Goal: Find specific page/section: Locate a particular part of the current website

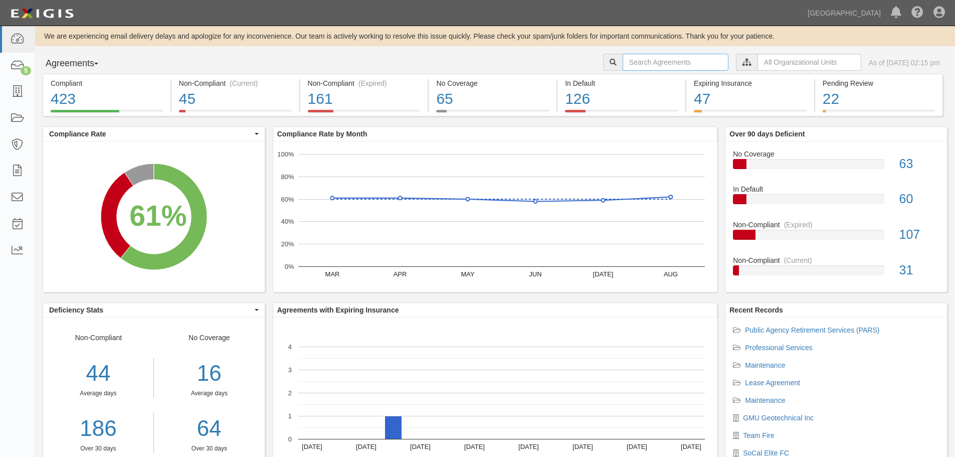
click at [647, 64] on input "text" at bounding box center [676, 62] width 106 height 17
type input "eco hero"
click at [650, 64] on input "eco hero" at bounding box center [676, 62] width 106 height 17
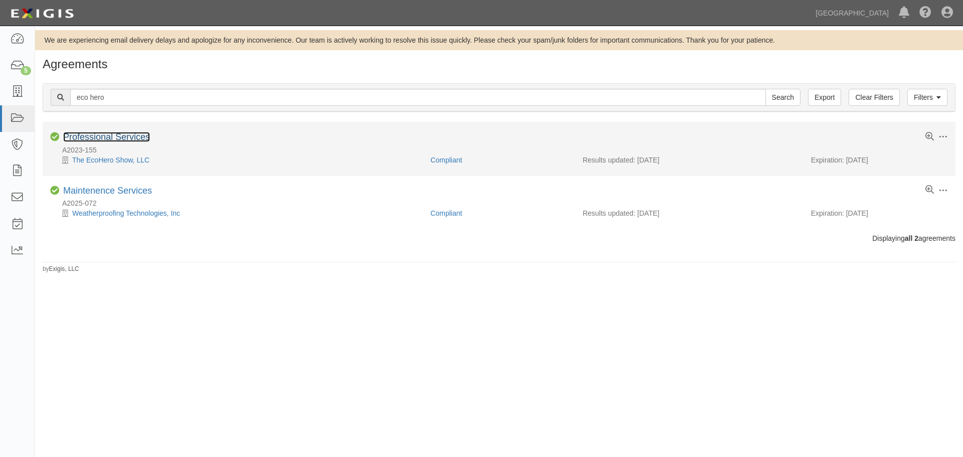
click at [121, 138] on link "Professional Services" at bounding box center [106, 137] width 87 height 10
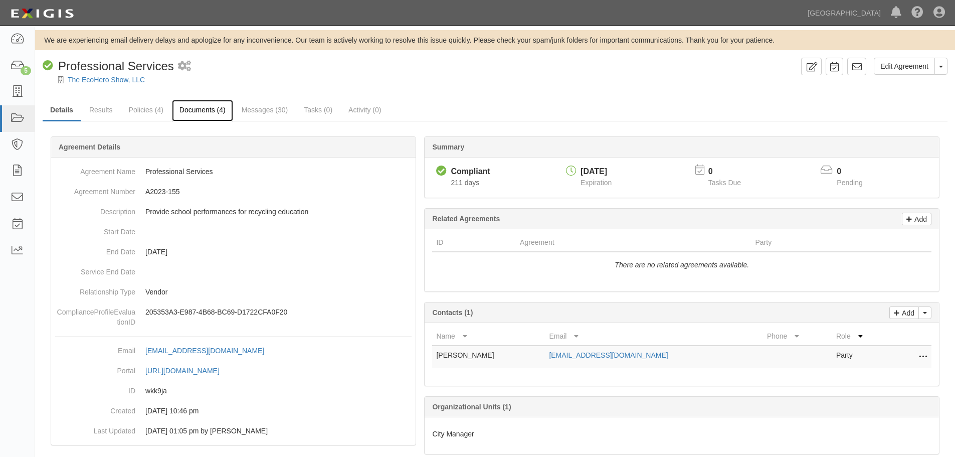
click at [216, 111] on link "Documents (4)" at bounding box center [202, 111] width 61 height 22
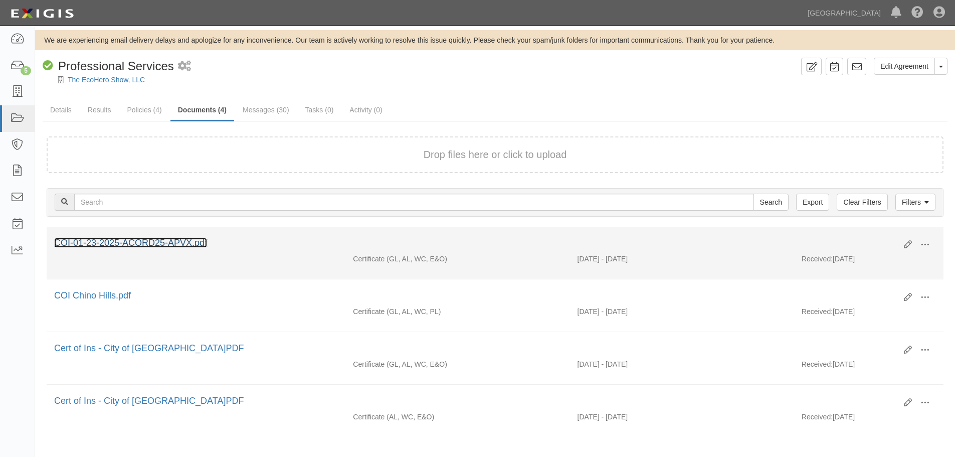
click at [192, 243] on link "COI-01-23-2025-ACORD25-APVX.pdf" at bounding box center [130, 243] width 153 height 10
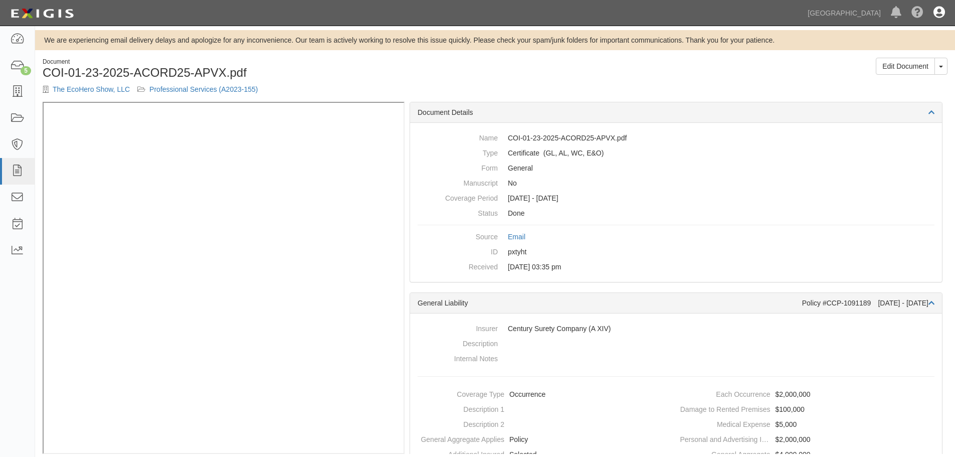
click at [943, 11] on icon at bounding box center [940, 13] width 12 height 12
click at [895, 58] on link "Sign Out" at bounding box center [910, 59] width 79 height 20
